Goal: Task Accomplishment & Management: Manage account settings

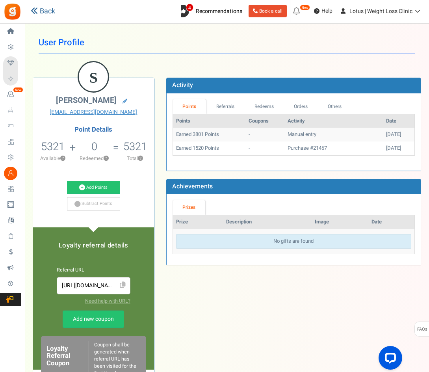
click at [44, 15] on link "Back" at bounding box center [43, 11] width 24 height 10
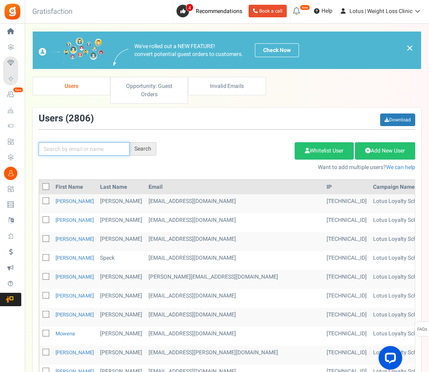
click at [54, 148] on input "text" at bounding box center [84, 148] width 91 height 13
paste input "[EMAIL_ADDRESS][DOMAIN_NAME]"
type input "[EMAIL_ADDRESS][DOMAIN_NAME]"
click at [133, 146] on div "Search" at bounding box center [143, 148] width 27 height 13
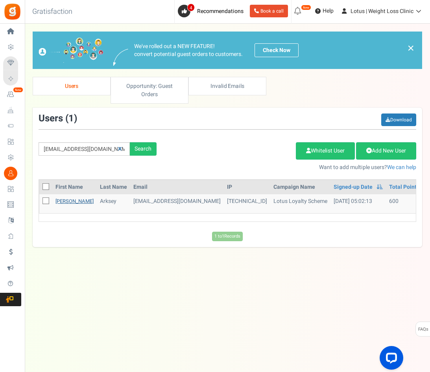
click at [56, 201] on link "[PERSON_NAME]" at bounding box center [75, 200] width 38 height 7
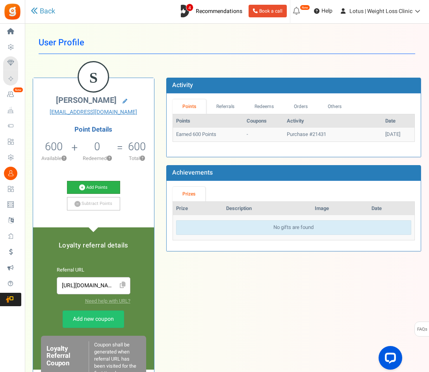
click at [86, 186] on link "Add Points" at bounding box center [94, 187] width 54 height 13
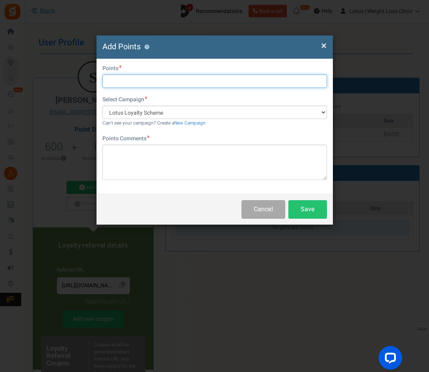
click at [107, 78] on input "text" at bounding box center [214, 80] width 224 height 13
type input "5000"
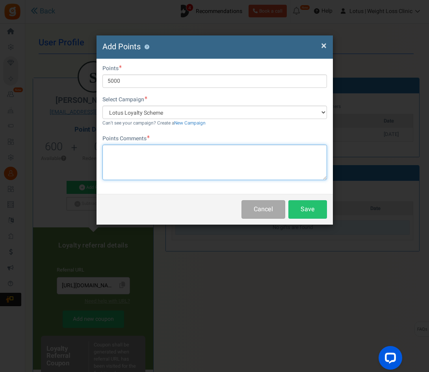
click at [127, 154] on textarea at bounding box center [214, 161] width 224 height 35
type textarea "Credit for dose change from 5 mg to 2.5 mg"
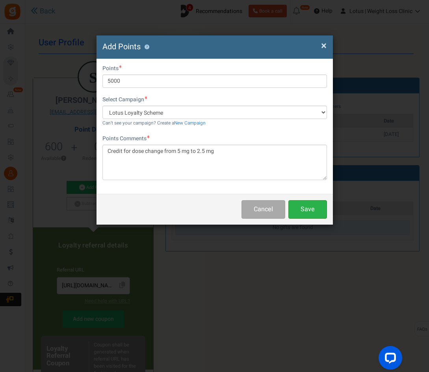
click at [304, 212] on button "Save" at bounding box center [307, 209] width 39 height 19
